Goal: Information Seeking & Learning: Learn about a topic

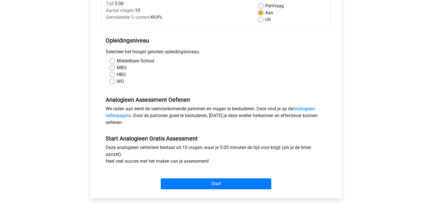
scroll to position [142, 0]
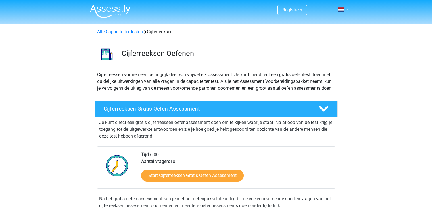
scroll to position [22, 0]
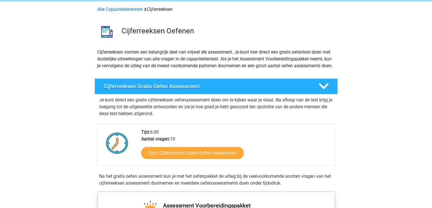
click at [170, 89] on h4 "Cijferreeksen Gratis Oefen Assessment" at bounding box center [207, 86] width 206 height 7
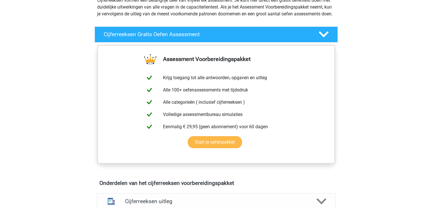
scroll to position [79, 0]
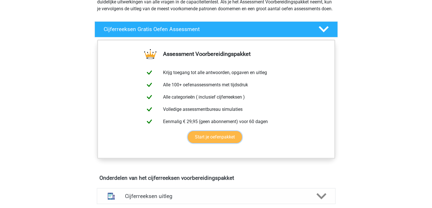
click at [223, 143] on link "Start je oefenpakket" at bounding box center [215, 137] width 54 height 12
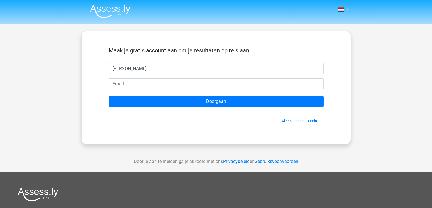
type input "karen"
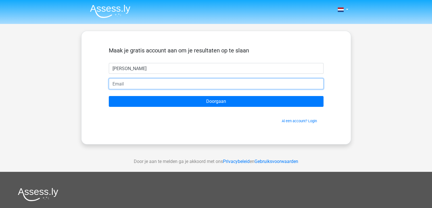
click at [132, 86] on input "email" at bounding box center [216, 83] width 215 height 11
type input "cordule@hotmail.com"
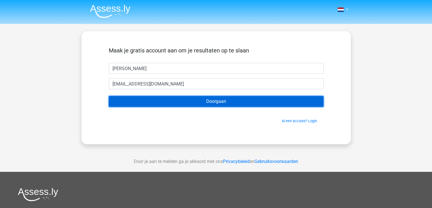
click at [219, 104] on input "Doorgaan" at bounding box center [216, 101] width 215 height 11
click at [220, 102] on input "Doorgaan" at bounding box center [216, 101] width 215 height 11
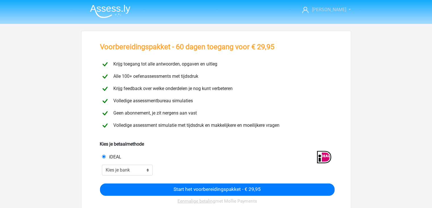
click at [343, 11] on link "karen" at bounding box center [323, 9] width 47 height 7
click at [322, 32] on link "Logout" at bounding box center [326, 36] width 39 height 9
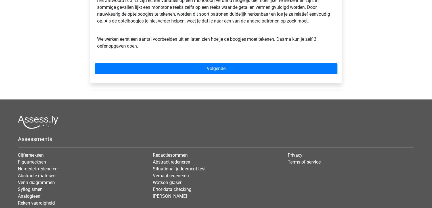
scroll to position [242, 0]
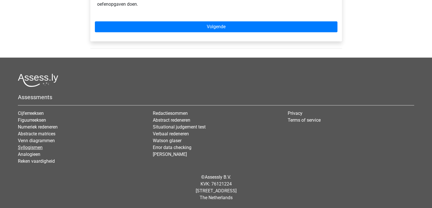
click at [36, 148] on link "Syllogismen" at bounding box center [30, 146] width 25 height 5
click at [38, 155] on link "Analogieen" at bounding box center [29, 153] width 22 height 5
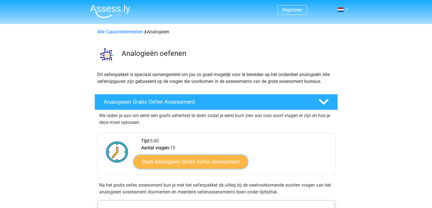
click at [201, 162] on link "Start Analogieen Gratis Oefen Assessment" at bounding box center [191, 161] width 114 height 14
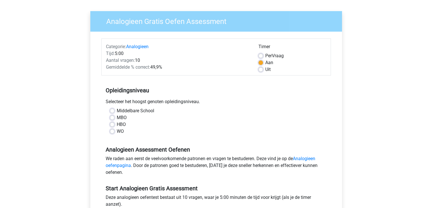
scroll to position [57, 0]
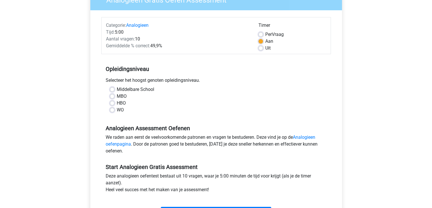
click at [117, 89] on label "Middelbare School" at bounding box center [136, 89] width 38 height 7
click at [110, 89] on input "Middelbare School" at bounding box center [112, 89] width 5 height 6
radio input "true"
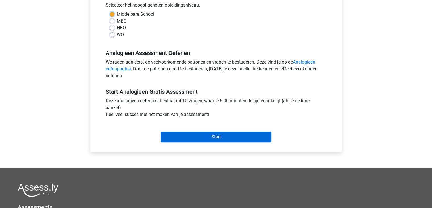
scroll to position [142, 0]
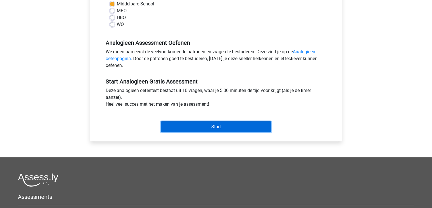
click at [198, 126] on input "Start" at bounding box center [216, 126] width 111 height 11
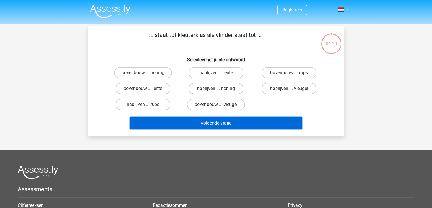
click at [239, 126] on button "Volgende vraag" at bounding box center [216, 123] width 172 height 12
click at [221, 125] on button "Volgende vraag" at bounding box center [216, 123] width 172 height 12
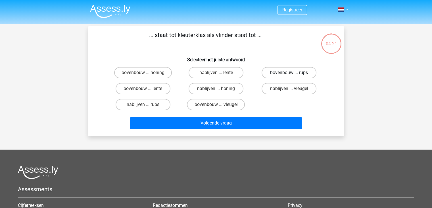
click at [295, 71] on label "bovenbouw ... rups" at bounding box center [289, 72] width 55 height 11
click at [293, 73] on input "bovenbouw ... rups" at bounding box center [291, 75] width 4 height 4
radio input "true"
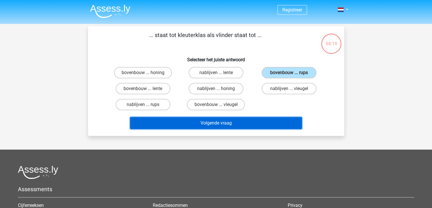
click at [222, 124] on button "Volgende vraag" at bounding box center [216, 123] width 172 height 12
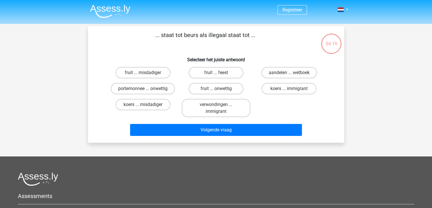
scroll to position [26, 0]
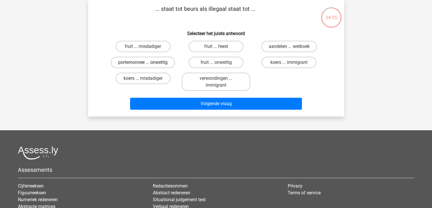
click at [143, 62] on label "portemonnee ... onwettig" at bounding box center [143, 62] width 64 height 11
click at [143, 62] on input "portemonnee ... onwettig" at bounding box center [145, 64] width 4 height 4
radio input "true"
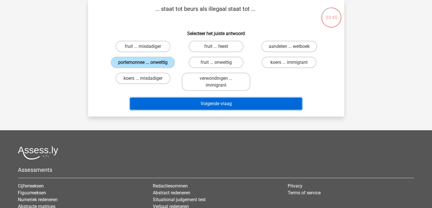
click at [216, 102] on button "Volgende vraag" at bounding box center [216, 104] width 172 height 12
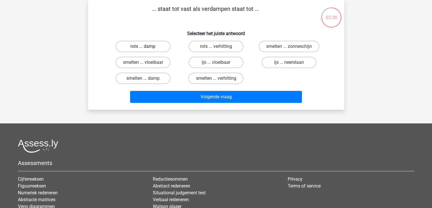
click at [137, 45] on label "rots ... damp" at bounding box center [143, 46] width 55 height 11
click at [143, 46] on input "rots ... damp" at bounding box center [145, 48] width 4 height 4
radio input "true"
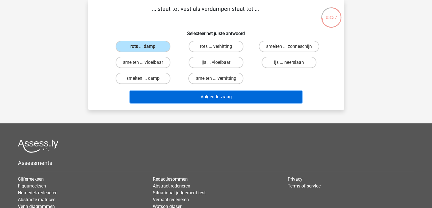
click at [206, 97] on button "Volgende vraag" at bounding box center [216, 97] width 172 height 12
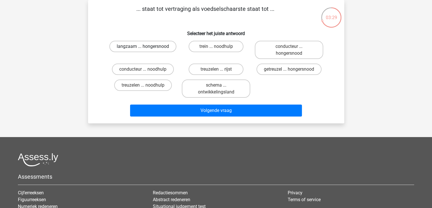
click at [148, 46] on label "langzaam ... hongersnood" at bounding box center [142, 46] width 67 height 11
click at [147, 46] on input "langzaam ... hongersnood" at bounding box center [145, 48] width 4 height 4
radio input "true"
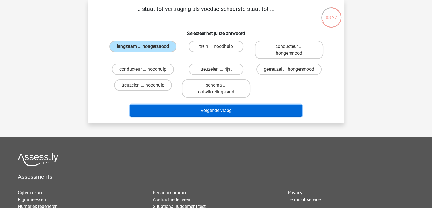
click at [217, 109] on button "Volgende vraag" at bounding box center [216, 110] width 172 height 12
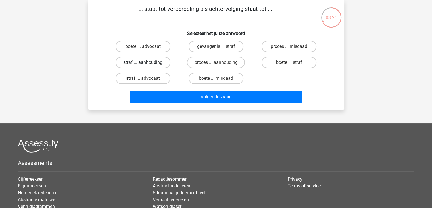
click at [153, 64] on label "straf ... aanhouding" at bounding box center [143, 62] width 55 height 11
click at [147, 64] on input "straf ... aanhouding" at bounding box center [145, 64] width 4 height 4
radio input "true"
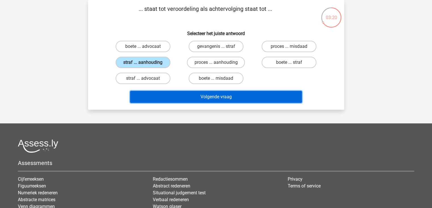
click at [211, 97] on button "Volgende vraag" at bounding box center [216, 97] width 172 height 12
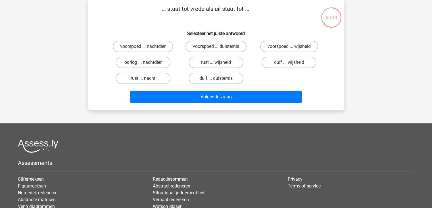
click at [153, 64] on label "oorlog ... nachtdier" at bounding box center [143, 62] width 55 height 11
click at [147, 64] on input "oorlog ... nachtdier" at bounding box center [145, 64] width 4 height 4
radio input "true"
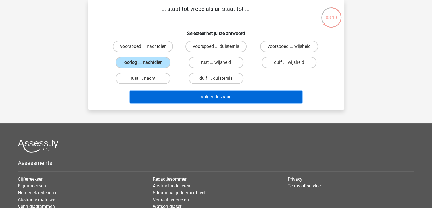
click at [197, 96] on button "Volgende vraag" at bounding box center [216, 97] width 172 height 12
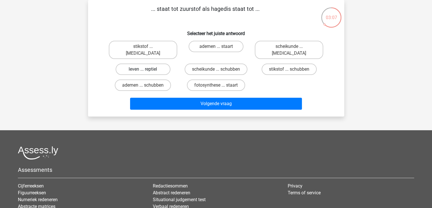
click at [154, 64] on label "leven ... reptiel" at bounding box center [143, 68] width 55 height 11
click at [147, 69] on input "leven ... reptiel" at bounding box center [145, 71] width 4 height 4
radio input "true"
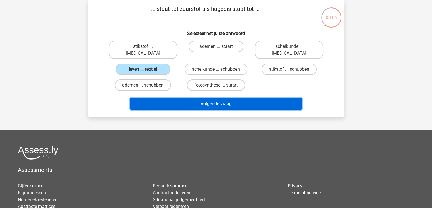
click at [205, 98] on button "Volgende vraag" at bounding box center [216, 104] width 172 height 12
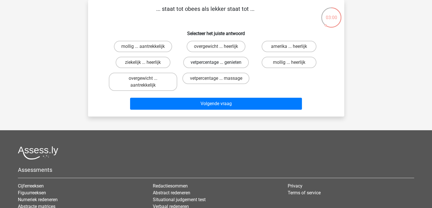
click at [234, 61] on label "vetpercentage ... genieten" at bounding box center [216, 62] width 66 height 11
click at [220, 62] on input "vetpercentage ... genieten" at bounding box center [218, 64] width 4 height 4
radio input "true"
click at [220, 45] on label "overgewicht ... heerlijk" at bounding box center [216, 46] width 59 height 11
click at [220, 46] on input "overgewicht ... heerlijk" at bounding box center [218, 48] width 4 height 4
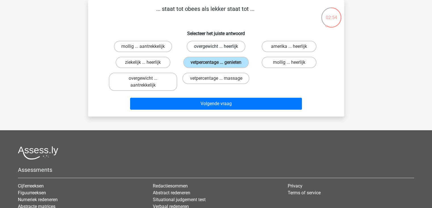
radio input "true"
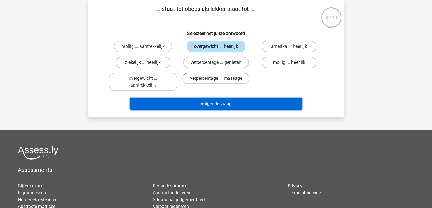
click at [215, 106] on button "Volgende vraag" at bounding box center [216, 104] width 172 height 12
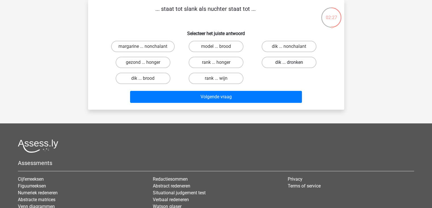
click at [296, 62] on label "dik ... dronken" at bounding box center [289, 62] width 55 height 11
click at [293, 62] on input "dik ... dronken" at bounding box center [291, 64] width 4 height 4
radio input "true"
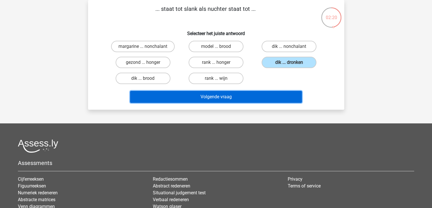
click at [221, 96] on button "Volgende vraag" at bounding box center [216, 97] width 172 height 12
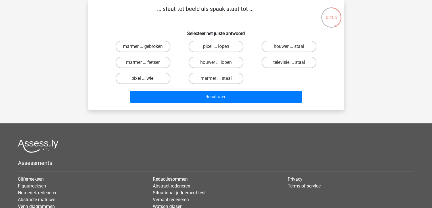
click at [150, 78] on label "pixel ... wiel" at bounding box center [143, 78] width 55 height 11
click at [147, 78] on input "pixel ... wiel" at bounding box center [145, 80] width 4 height 4
radio input "true"
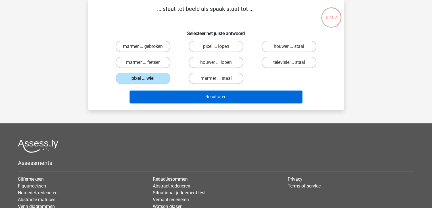
click at [220, 95] on button "Resultaten" at bounding box center [216, 97] width 172 height 12
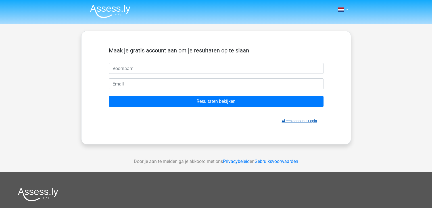
click at [293, 121] on link "Al een account? Login" at bounding box center [299, 121] width 35 height 4
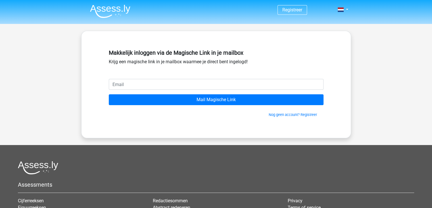
click at [139, 82] on input "email" at bounding box center [216, 84] width 215 height 11
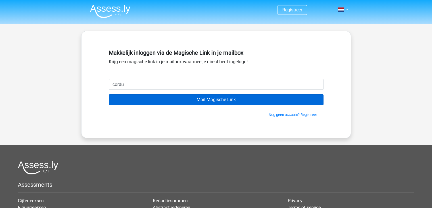
type input "[EMAIL_ADDRESS][DOMAIN_NAME]"
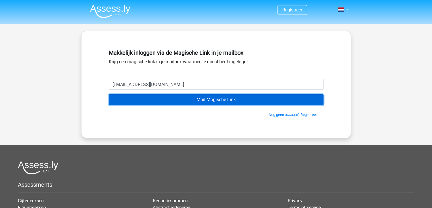
click at [215, 100] on input "Mail Magische Link" at bounding box center [216, 99] width 215 height 11
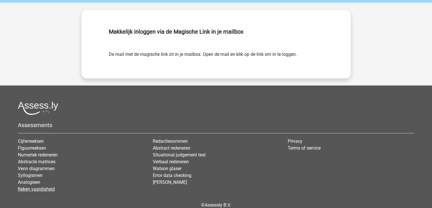
scroll to position [49, 0]
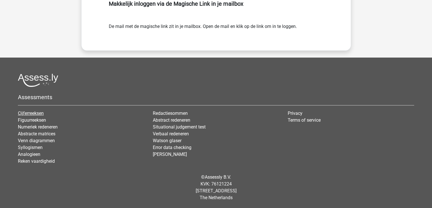
click at [32, 112] on link "Cijferreeksen" at bounding box center [31, 112] width 26 height 5
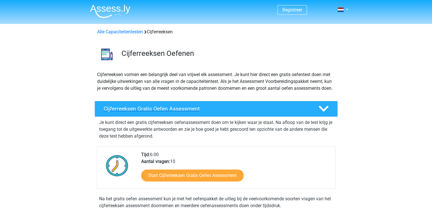
click at [177, 112] on h4 "Cijferreeksen Gratis Oefen Assessment" at bounding box center [207, 108] width 206 height 7
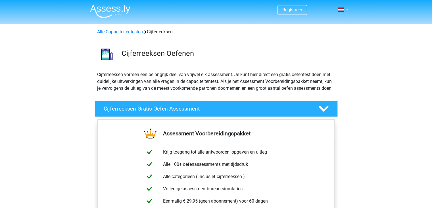
click at [299, 10] on link "Registreer" at bounding box center [293, 9] width 20 height 5
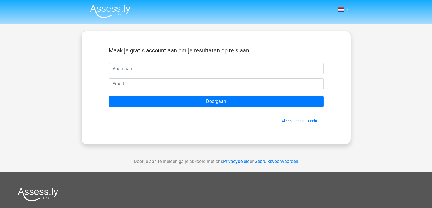
click at [138, 67] on input "text" at bounding box center [216, 68] width 215 height 11
type input "karen"
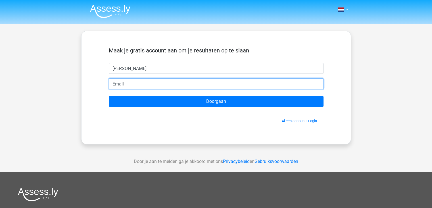
click at [144, 88] on input "email" at bounding box center [216, 83] width 215 height 11
type input "cordule@hotmail.com"
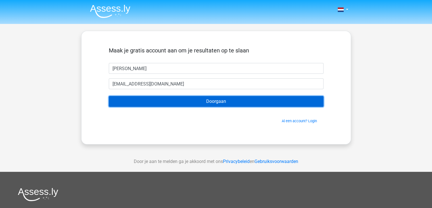
click at [212, 100] on input "Doorgaan" at bounding box center [216, 101] width 215 height 11
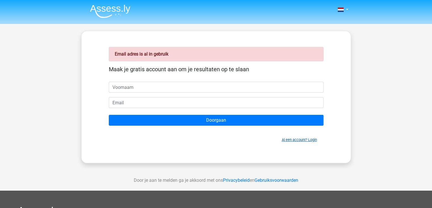
click at [298, 140] on link "Al een account? Login" at bounding box center [299, 139] width 35 height 4
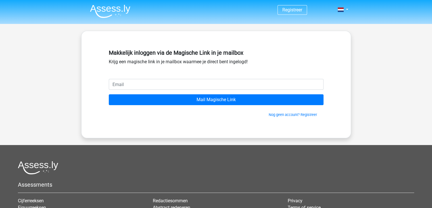
click at [119, 83] on input "email" at bounding box center [216, 84] width 215 height 11
type input "[EMAIL_ADDRESS][DOMAIN_NAME]"
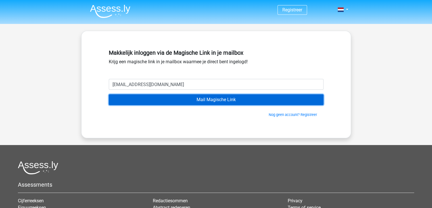
click at [209, 100] on input "Mail Magische Link" at bounding box center [216, 99] width 215 height 11
